Goal: Task Accomplishment & Management: Check status

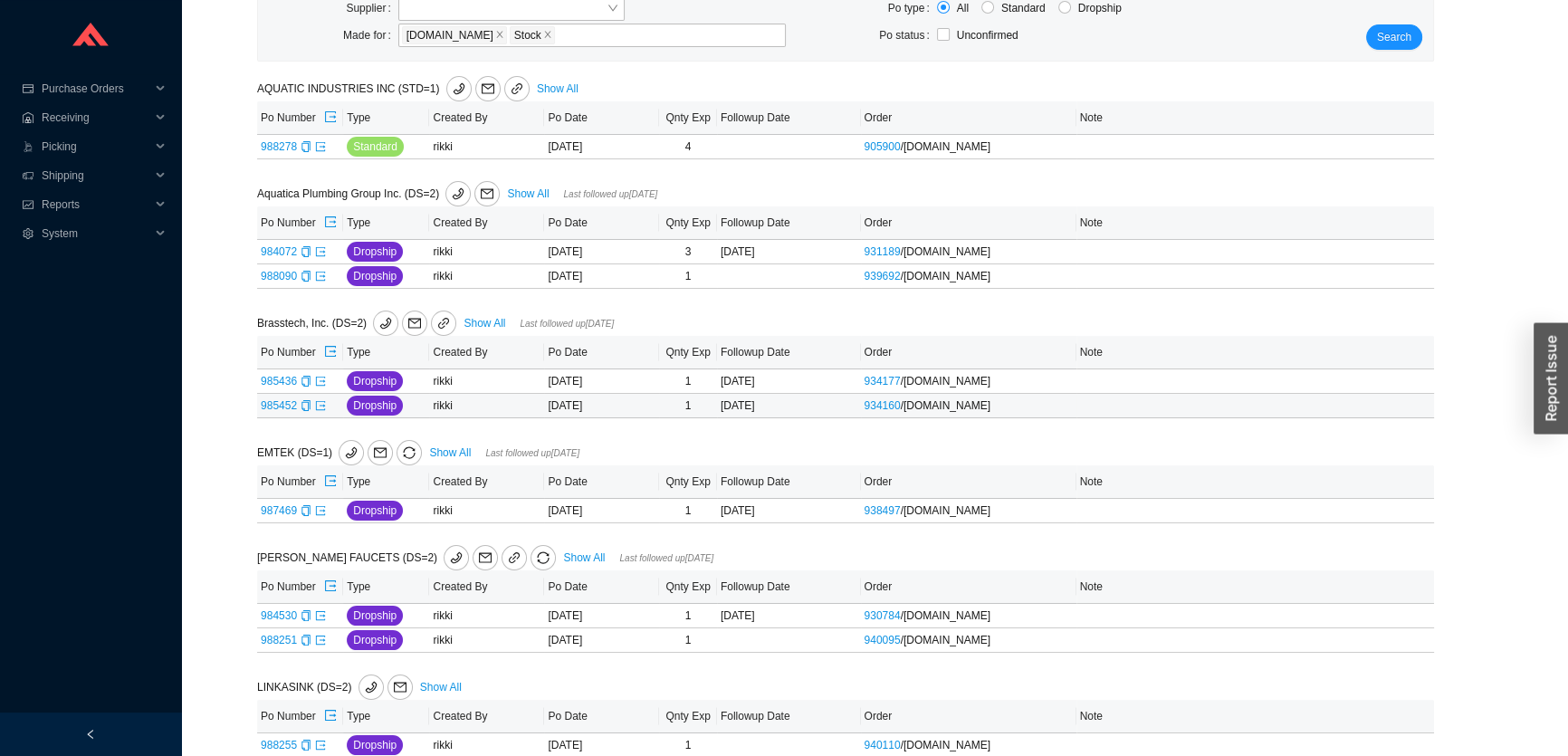
scroll to position [619, 0]
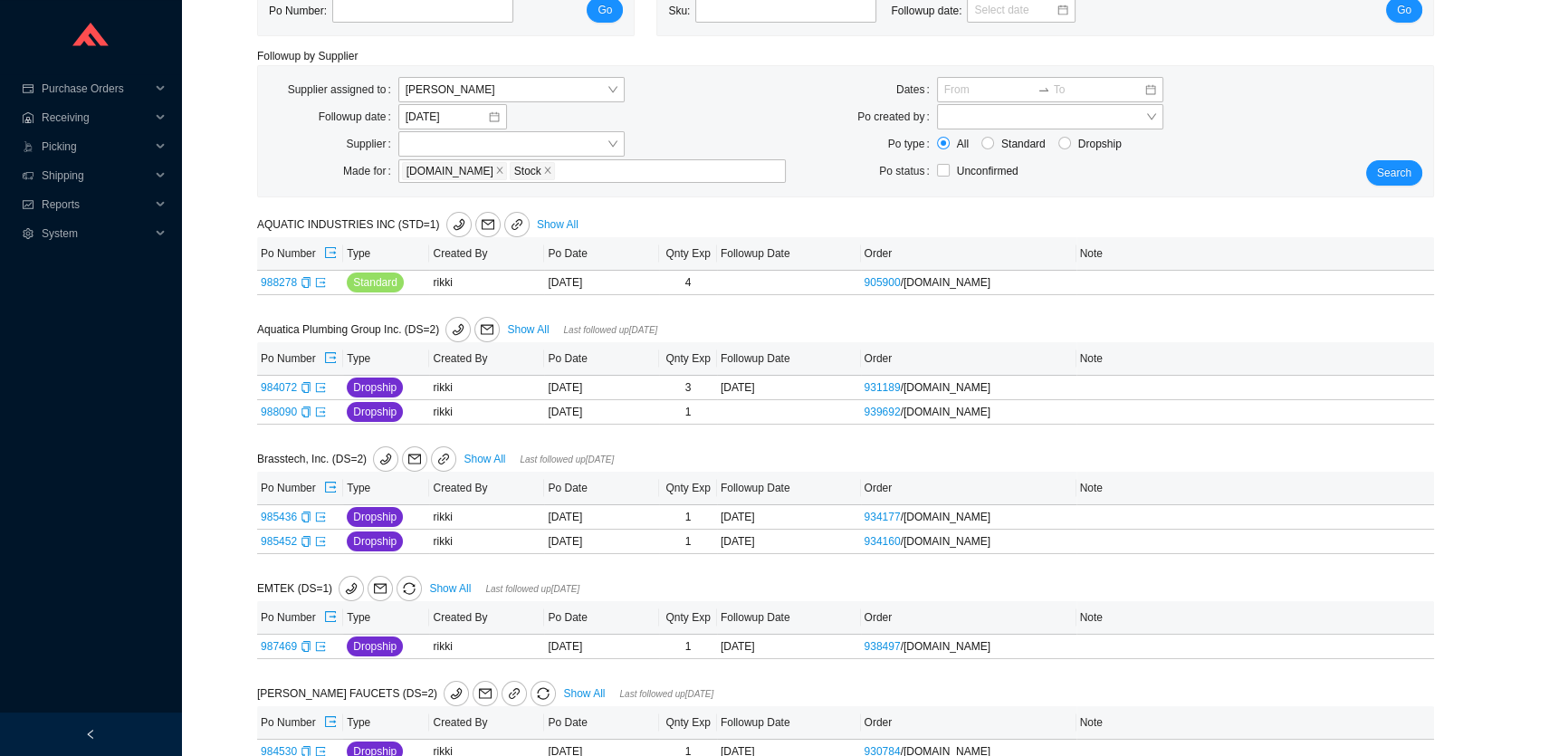
scroll to position [619, 0]
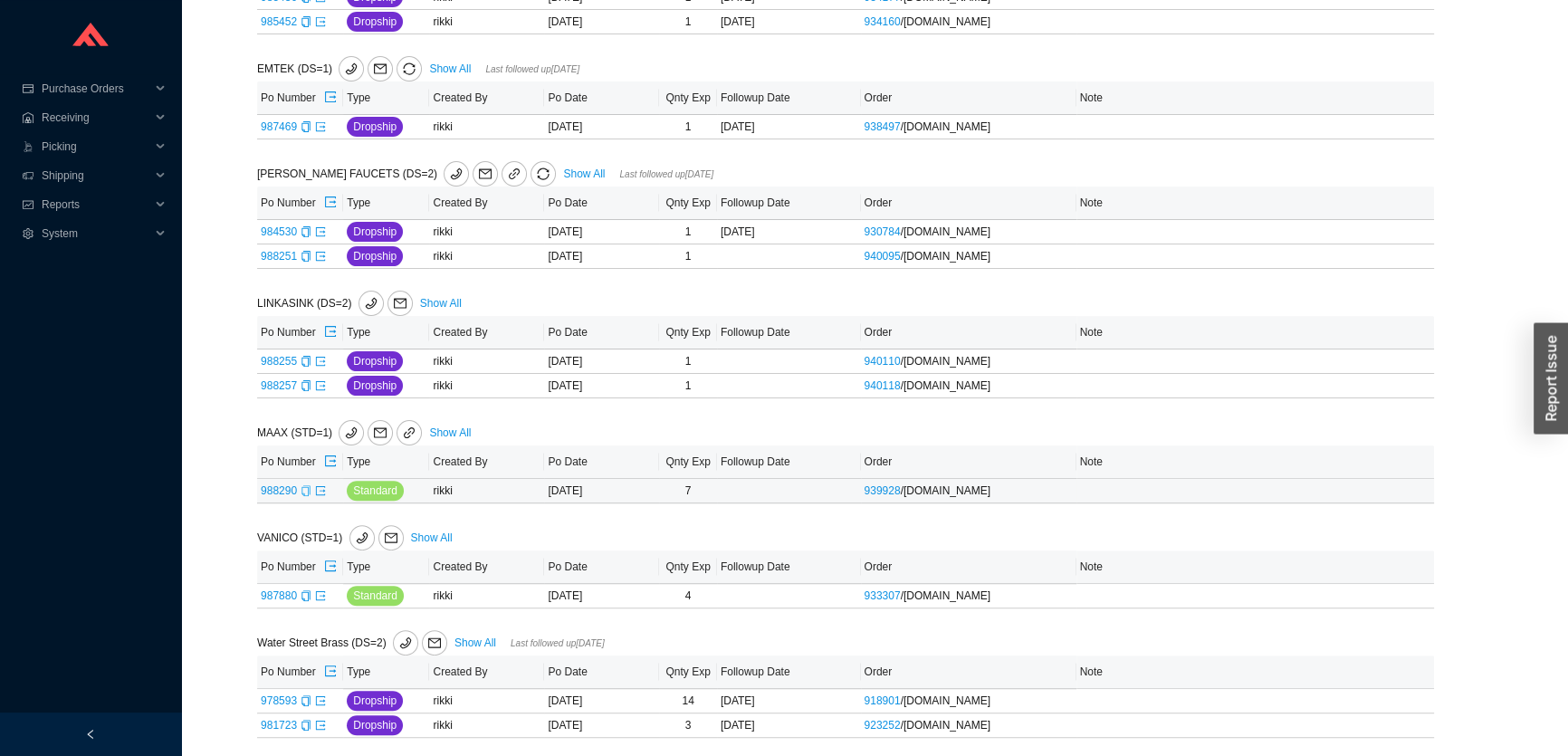
click at [301, 489] on icon "copy" at bounding box center [306, 491] width 11 height 11
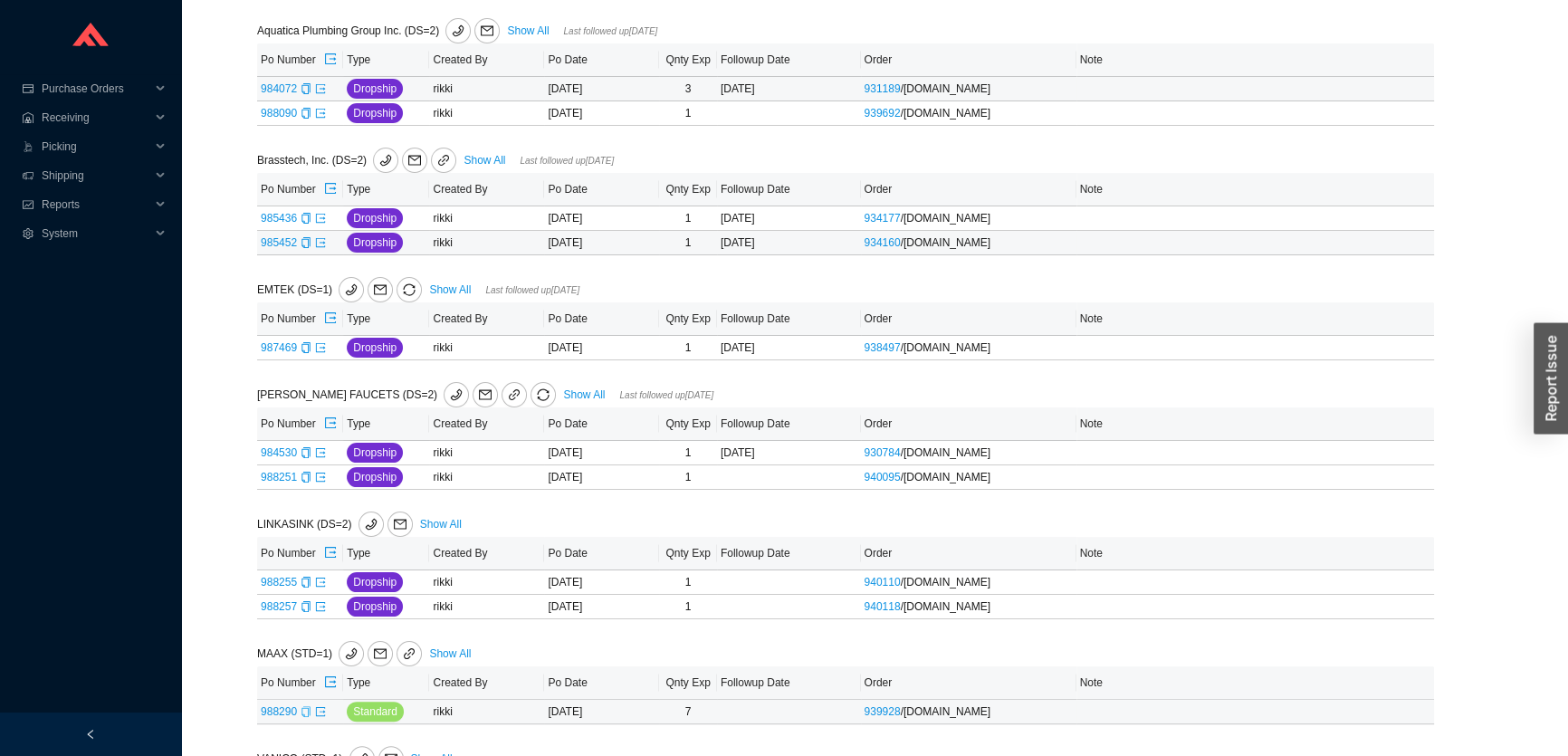
scroll to position [126, 0]
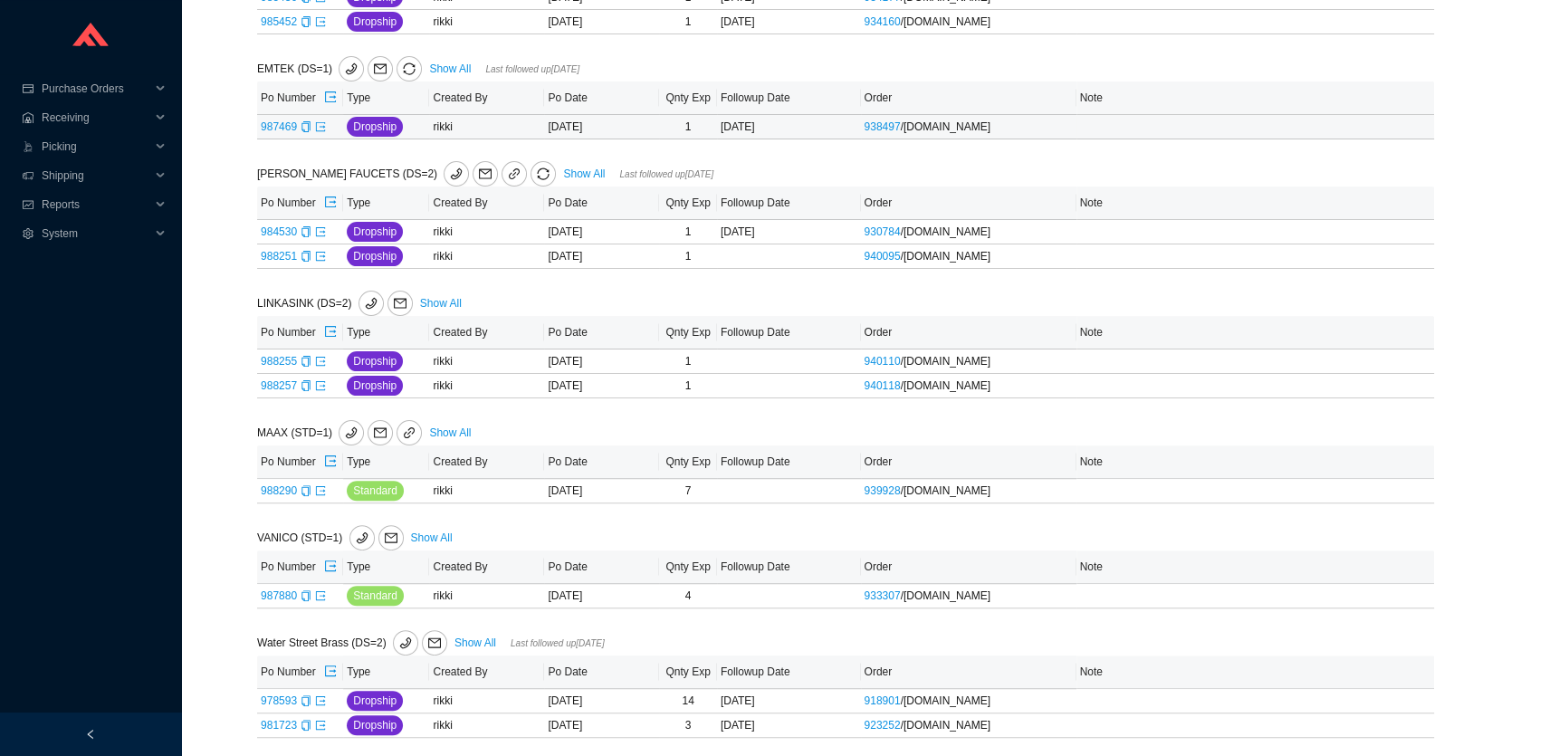
scroll to position [619, 0]
